Goal: Information Seeking & Learning: Understand process/instructions

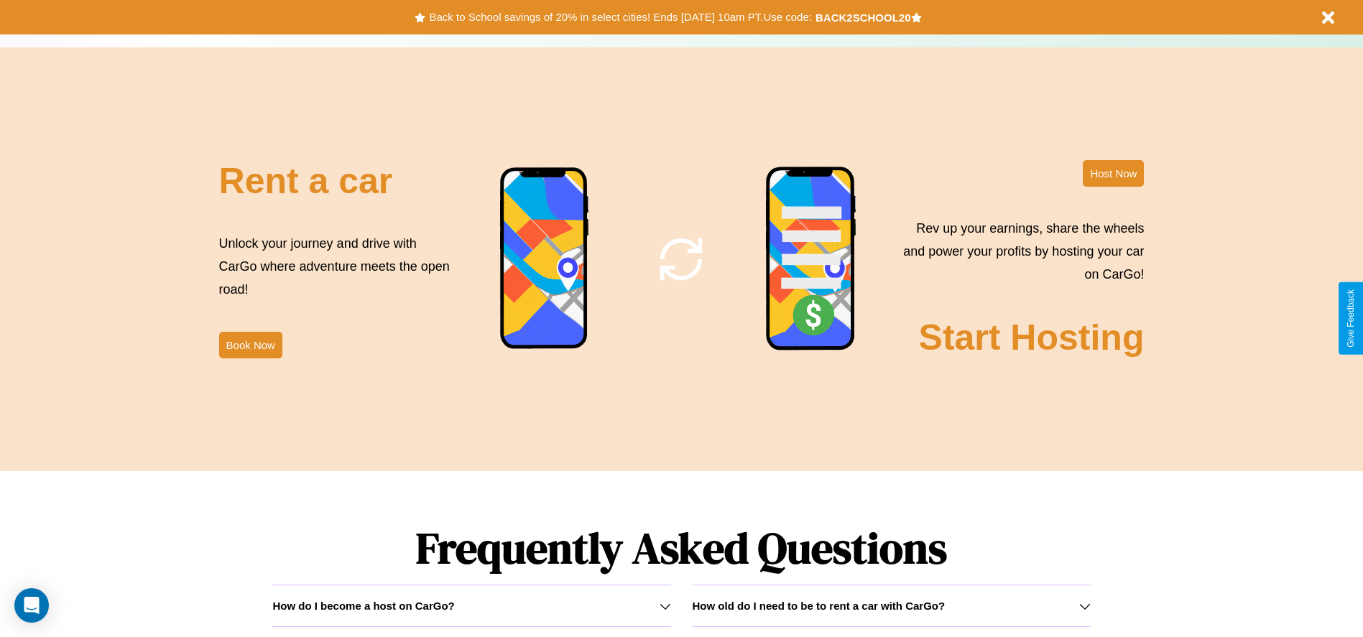
scroll to position [2062, 0]
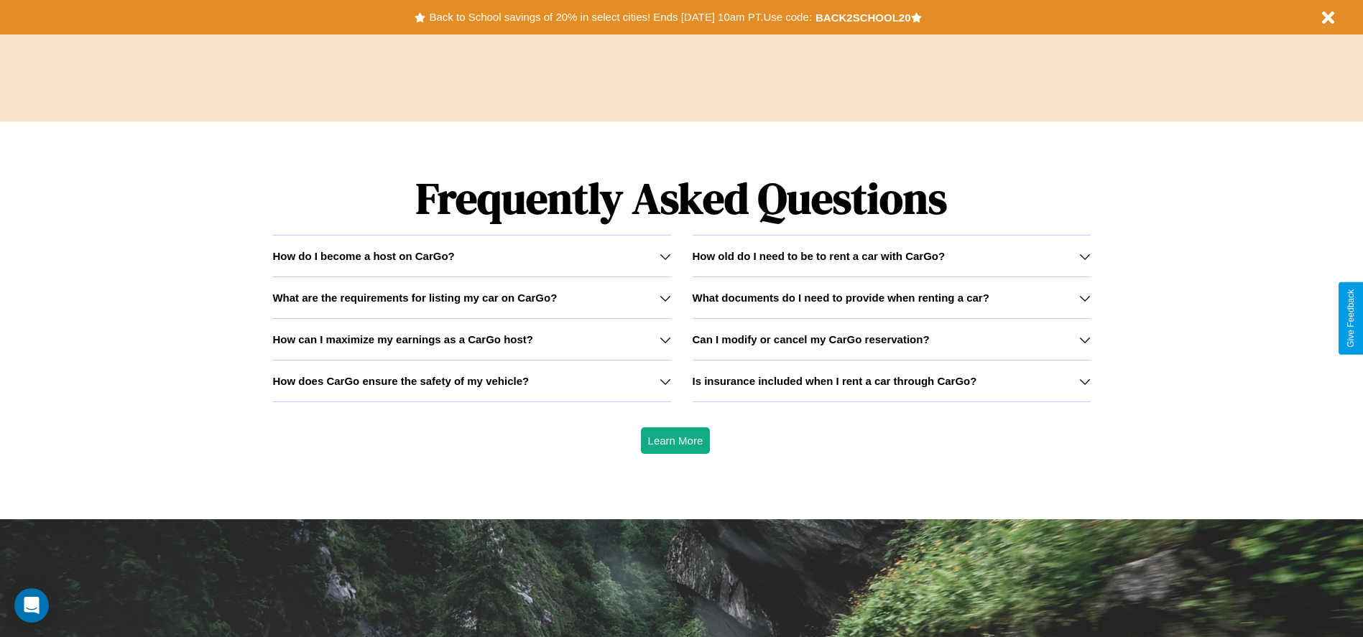
click at [1084, 256] on icon at bounding box center [1084, 256] width 11 height 11
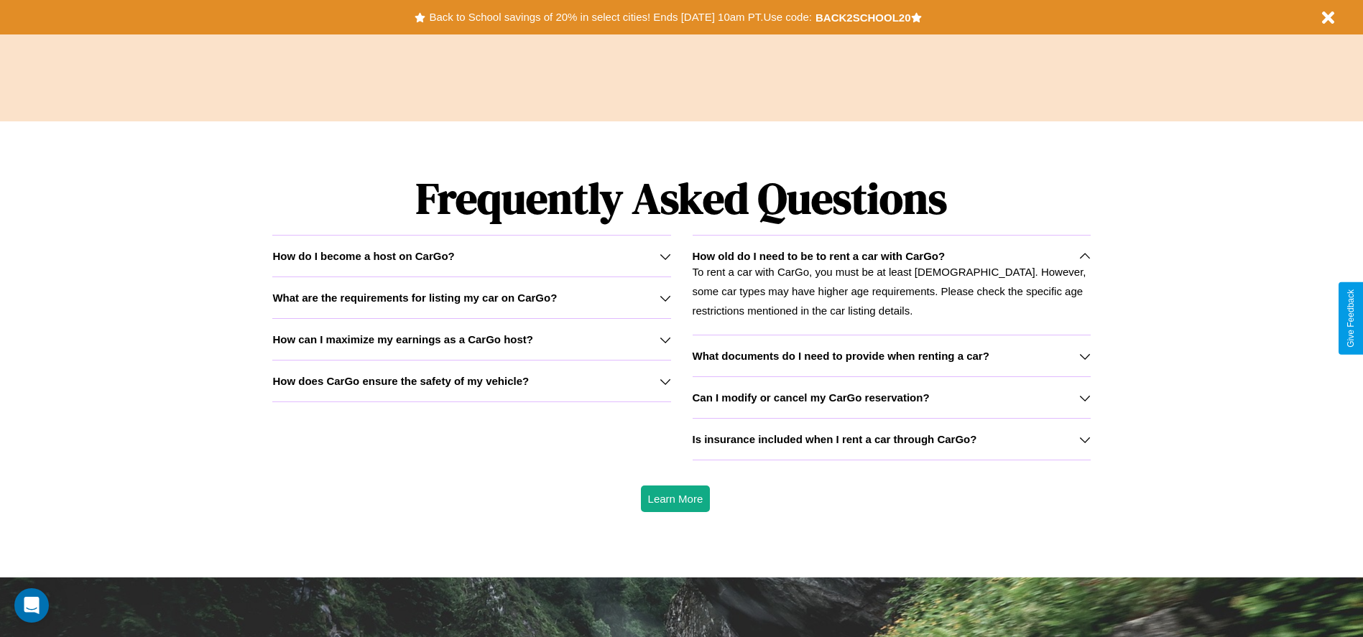
click at [665, 339] on icon at bounding box center [665, 339] width 11 height 11
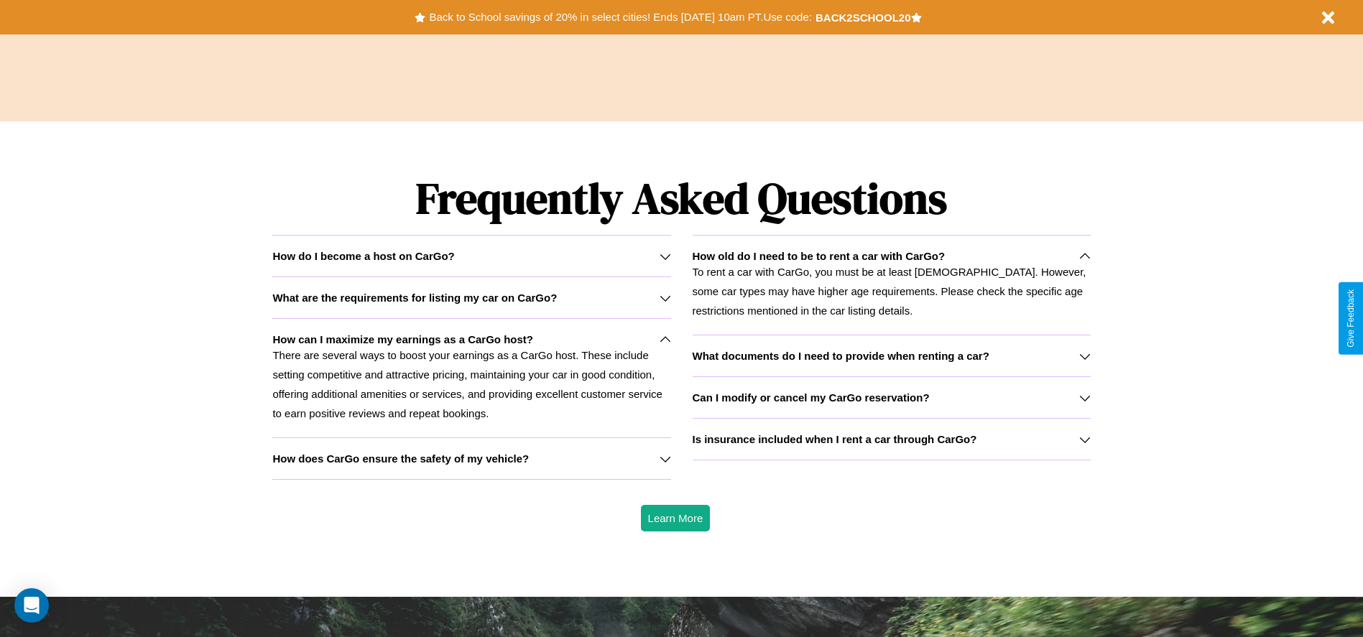
click at [665, 458] on icon at bounding box center [665, 458] width 11 height 11
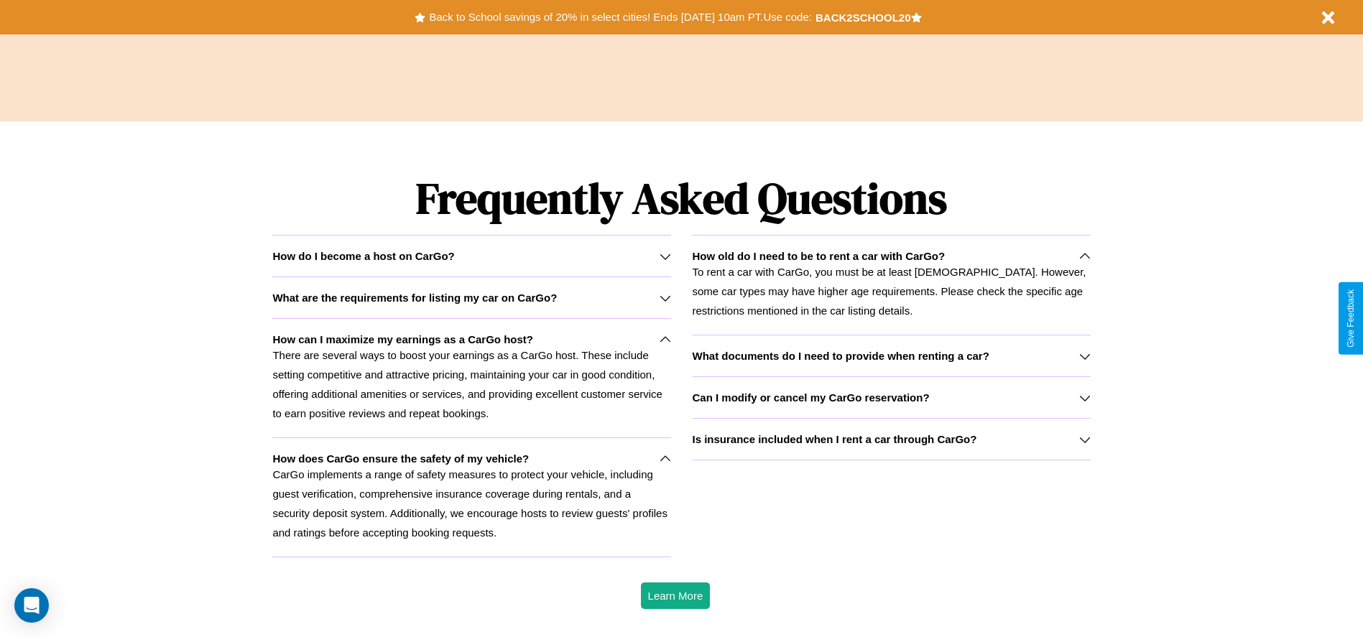
click at [1084, 256] on icon at bounding box center [1084, 256] width 11 height 11
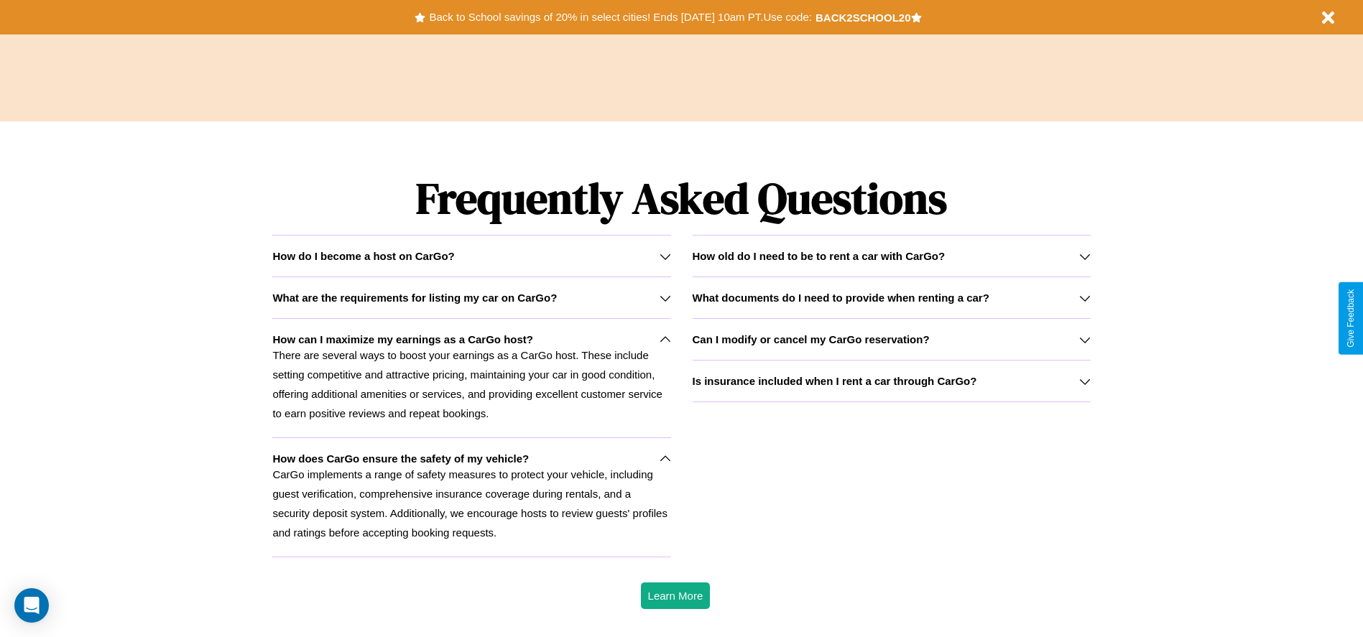
click at [1084, 298] on icon at bounding box center [1084, 297] width 11 height 11
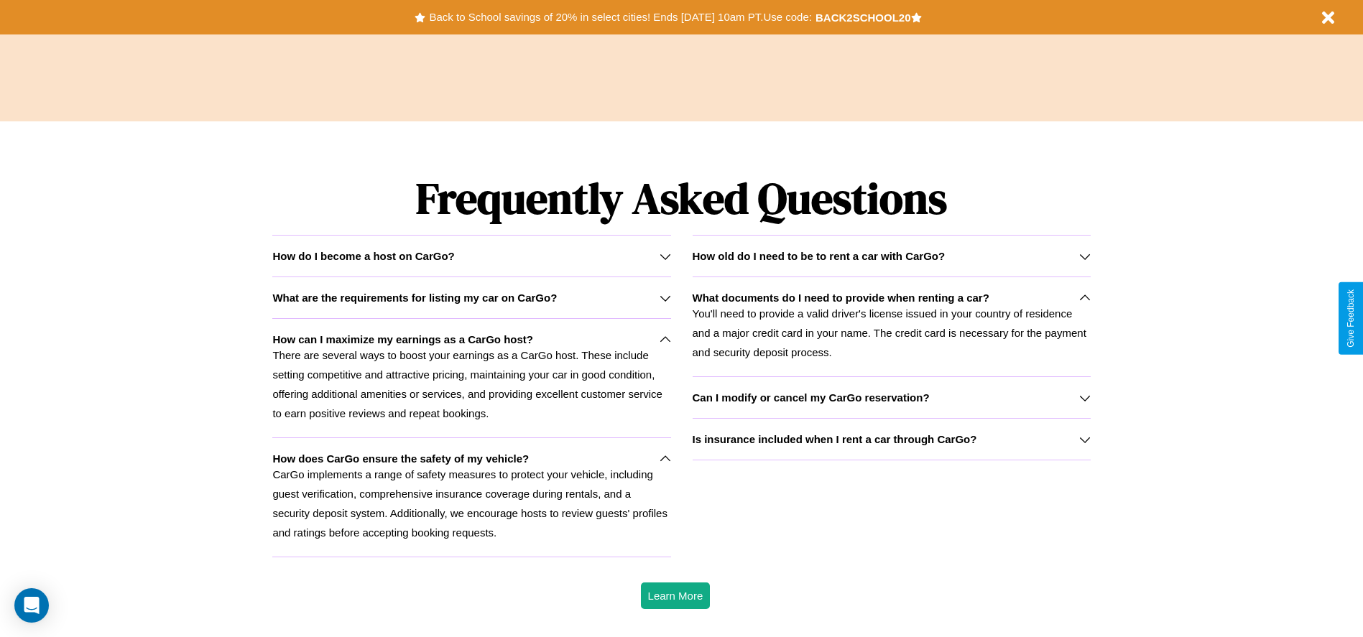
click at [471, 256] on div "How do I become a host on CarGo?" at bounding box center [471, 256] width 398 height 12
click at [665, 256] on icon at bounding box center [665, 256] width 11 height 11
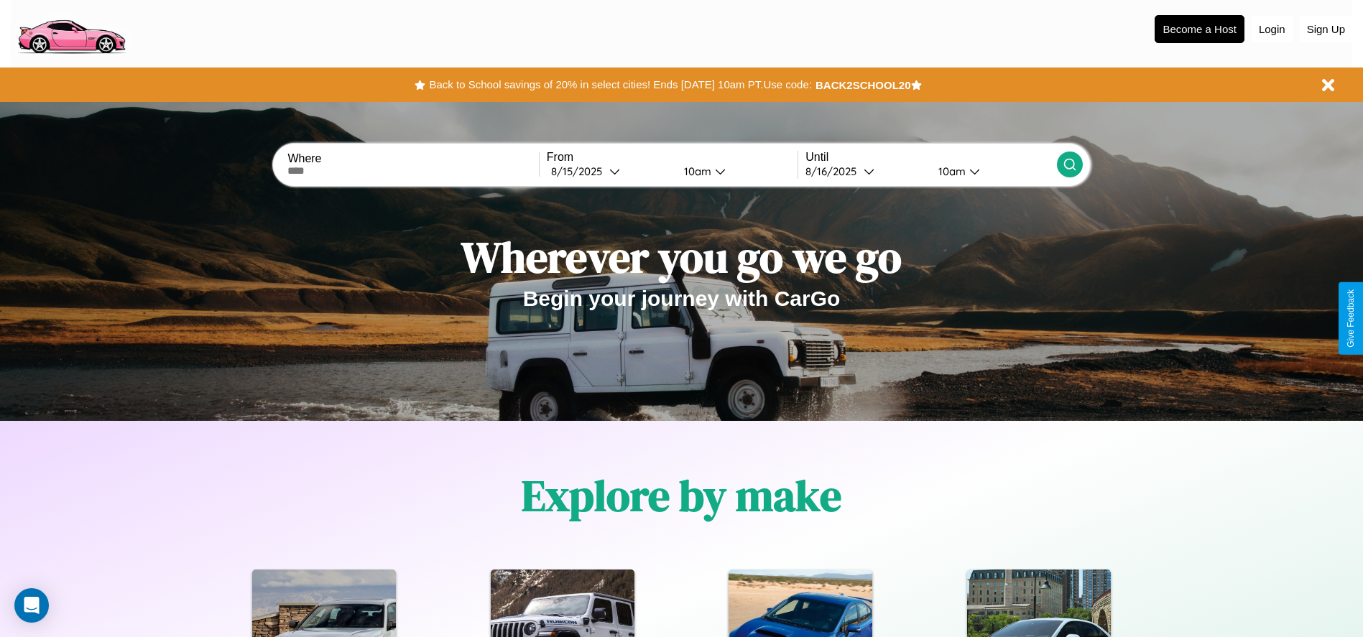
scroll to position [0, 0]
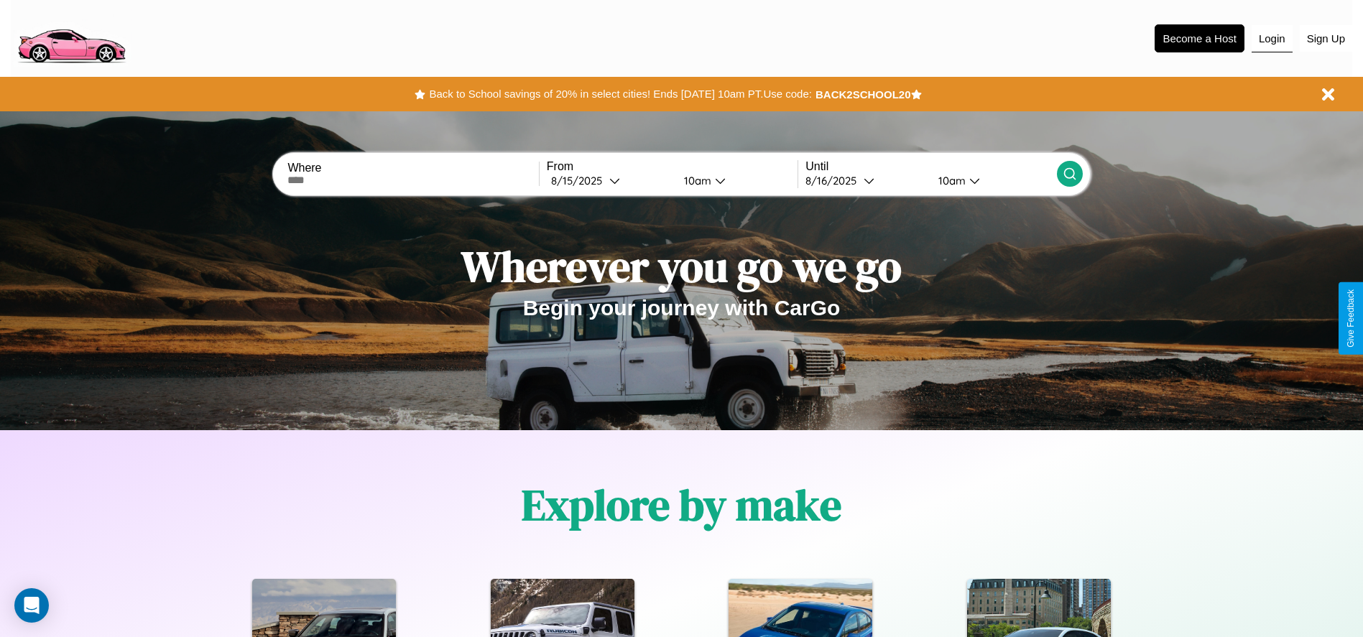
click at [1272, 38] on button "Login" at bounding box center [1272, 38] width 41 height 27
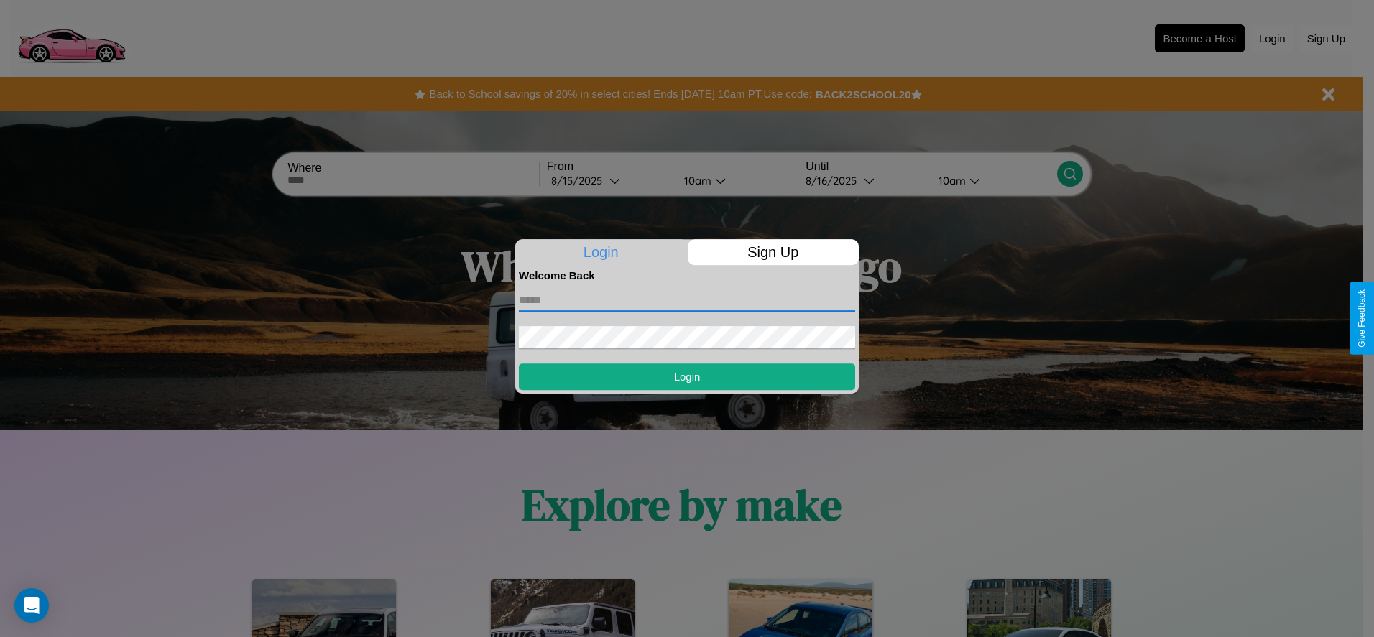
click at [687, 300] on input "text" at bounding box center [687, 300] width 336 height 23
type input "**********"
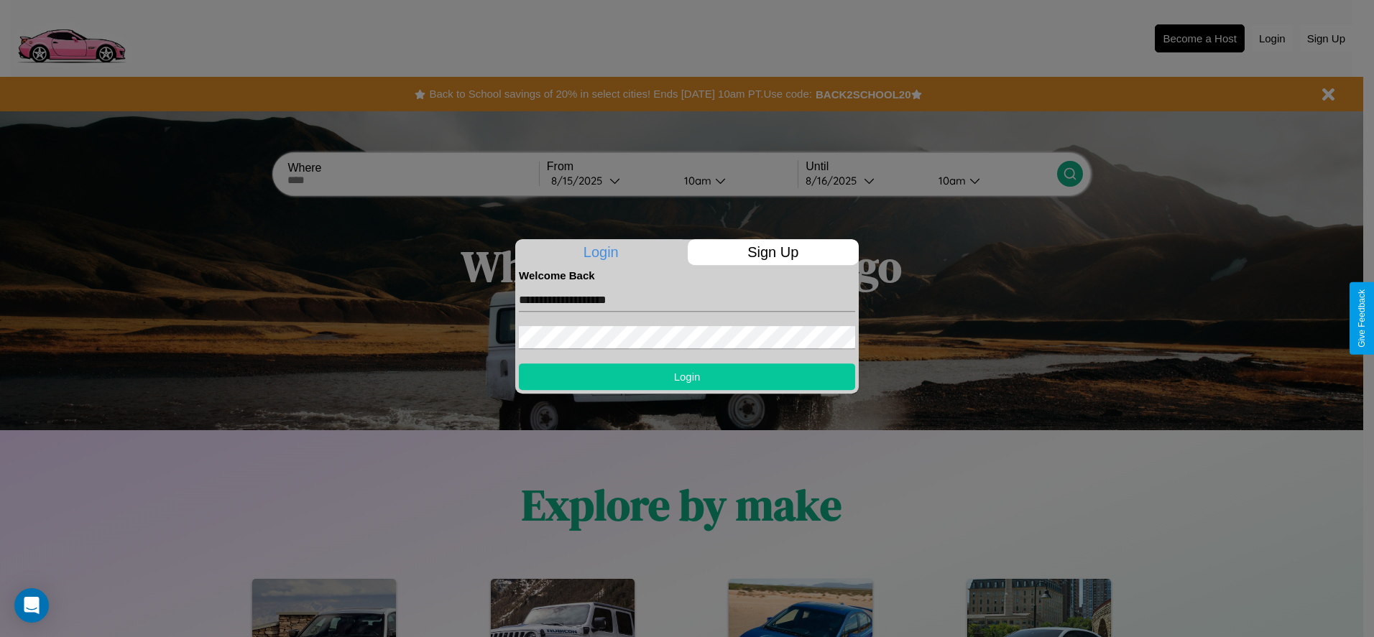
click at [687, 377] on button "Login" at bounding box center [687, 377] width 336 height 27
